Goal: Transaction & Acquisition: Purchase product/service

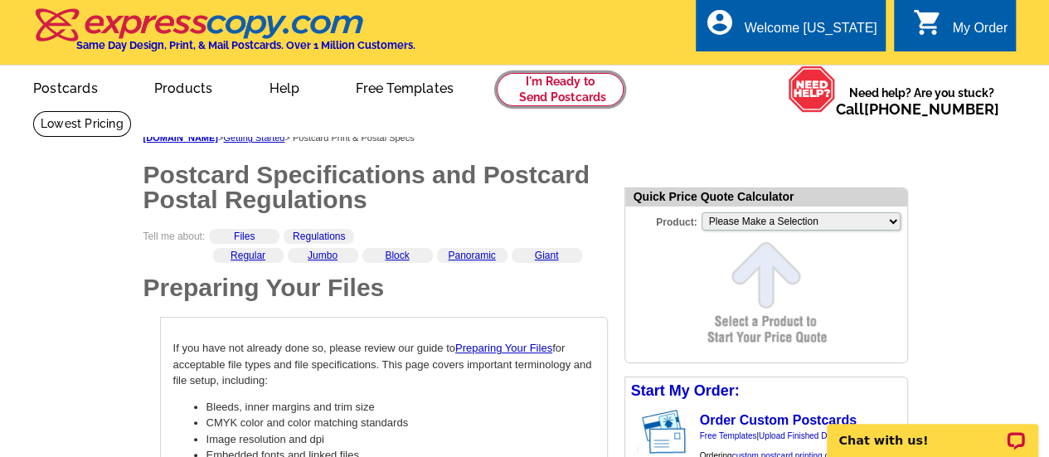
click at [572, 75] on link at bounding box center [560, 89] width 127 height 33
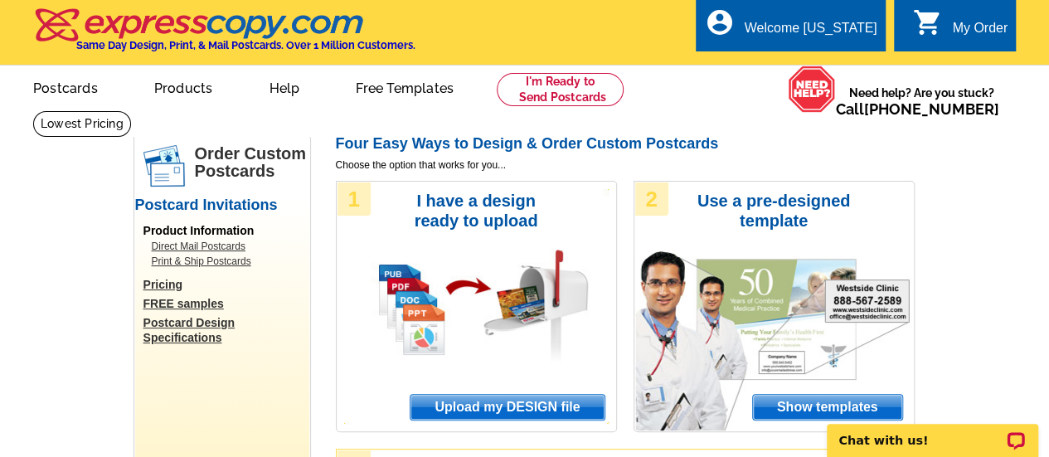
click at [465, 407] on span "Upload my DESIGN file" at bounding box center [507, 407] width 193 height 25
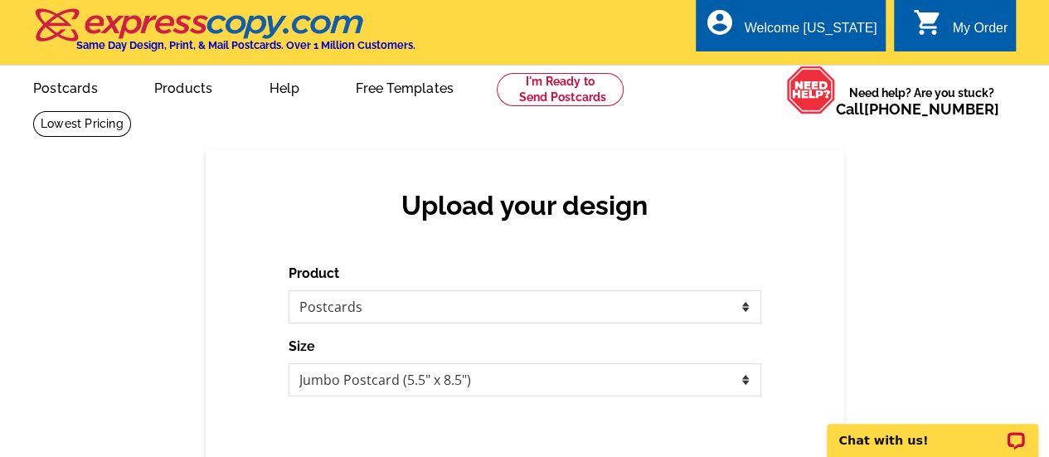
scroll to position [123, 0]
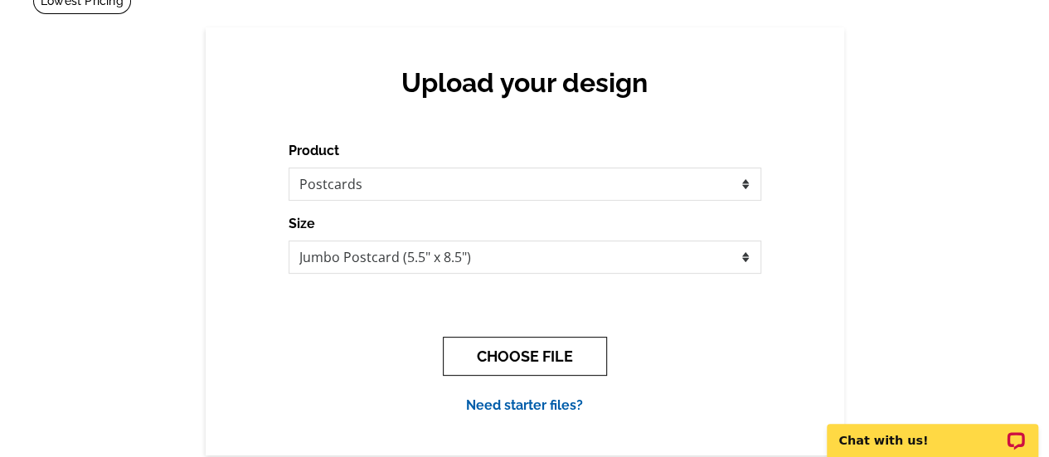
click at [494, 356] on button "CHOOSE FILE" at bounding box center [525, 356] width 164 height 39
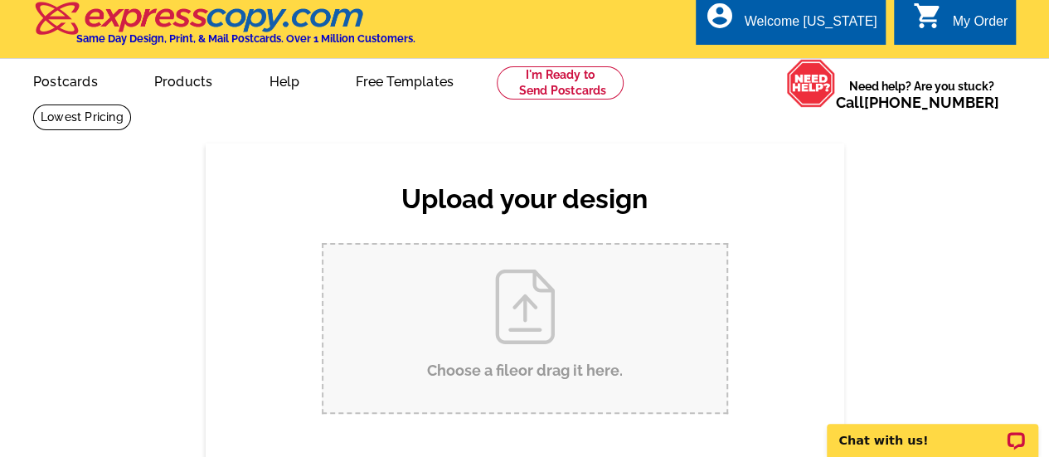
scroll to position [0, 0]
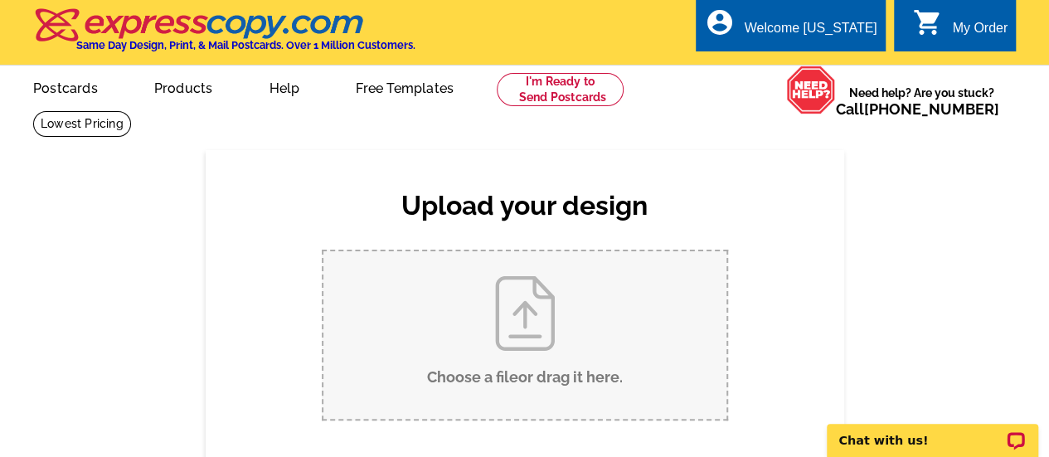
click at [494, 356] on input "Choose a file or drag it here ." at bounding box center [525, 335] width 403 height 168
